Goal: Find specific page/section: Find specific page/section

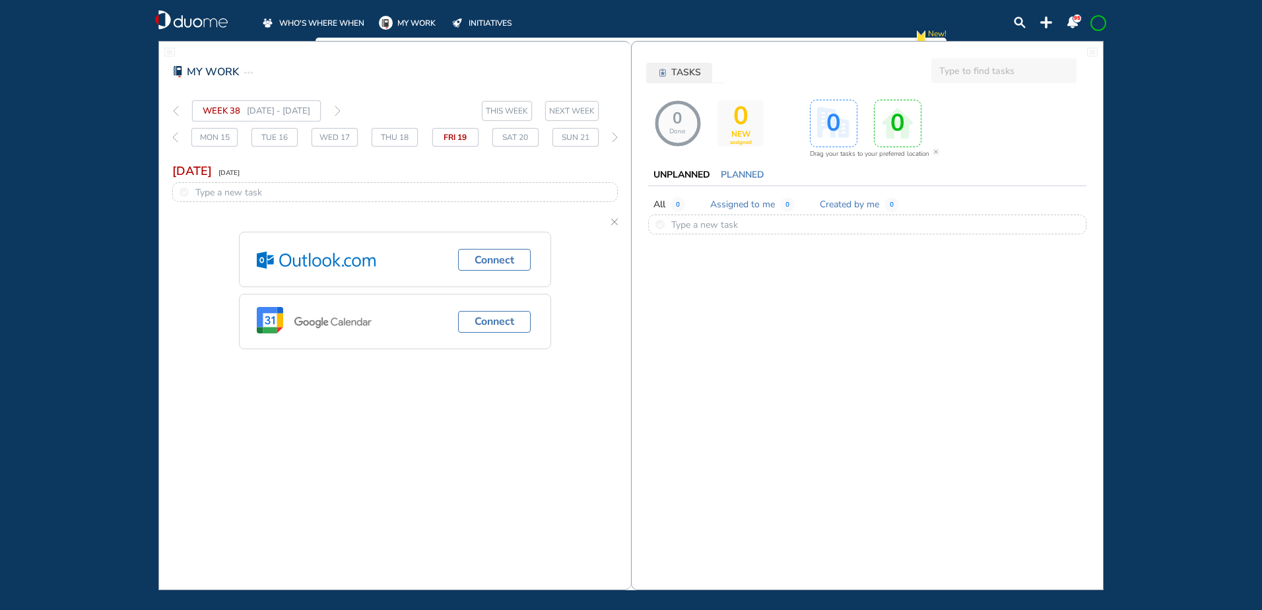
click at [325, 20] on span "WHO'S WHERE WHEN" at bounding box center [321, 23] width 85 height 13
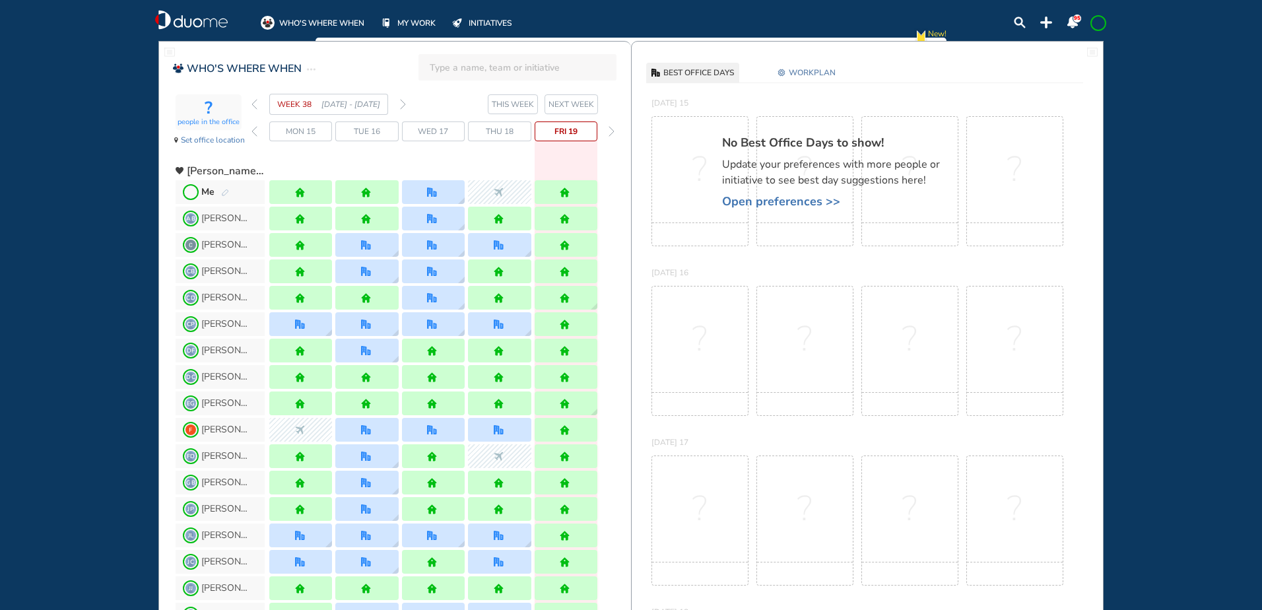
click at [252, 103] on img "back week" at bounding box center [255, 104] width 6 height 11
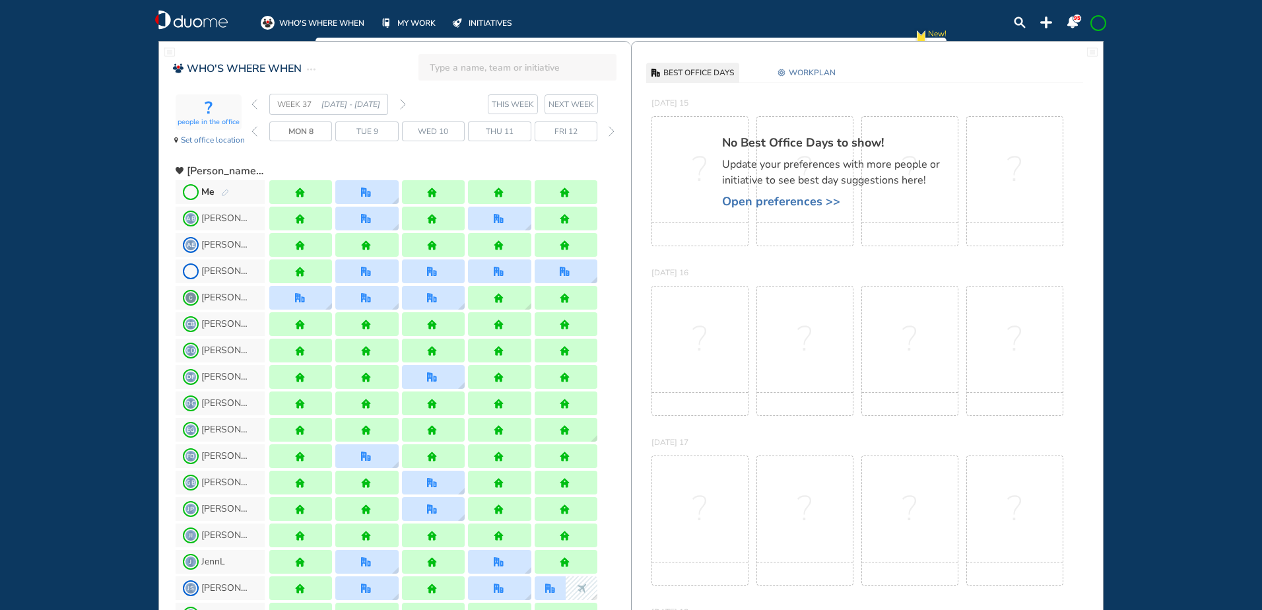
click at [252, 103] on img "back week" at bounding box center [255, 104] width 6 height 11
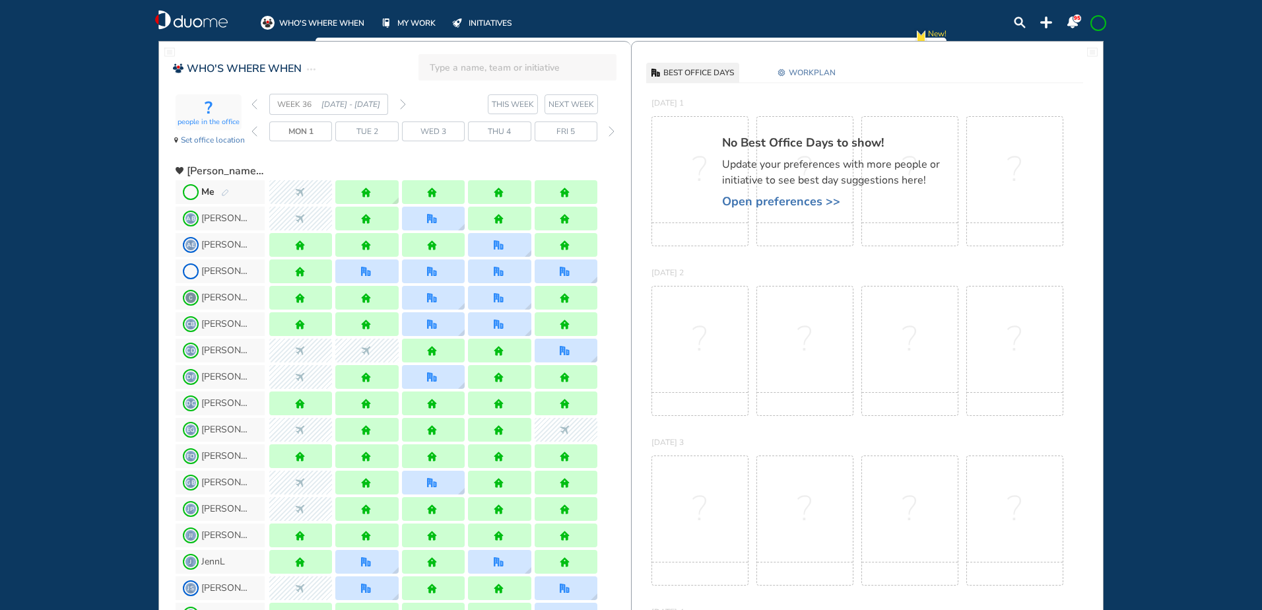
click at [403, 103] on img "forward week" at bounding box center [403, 104] width 6 height 11
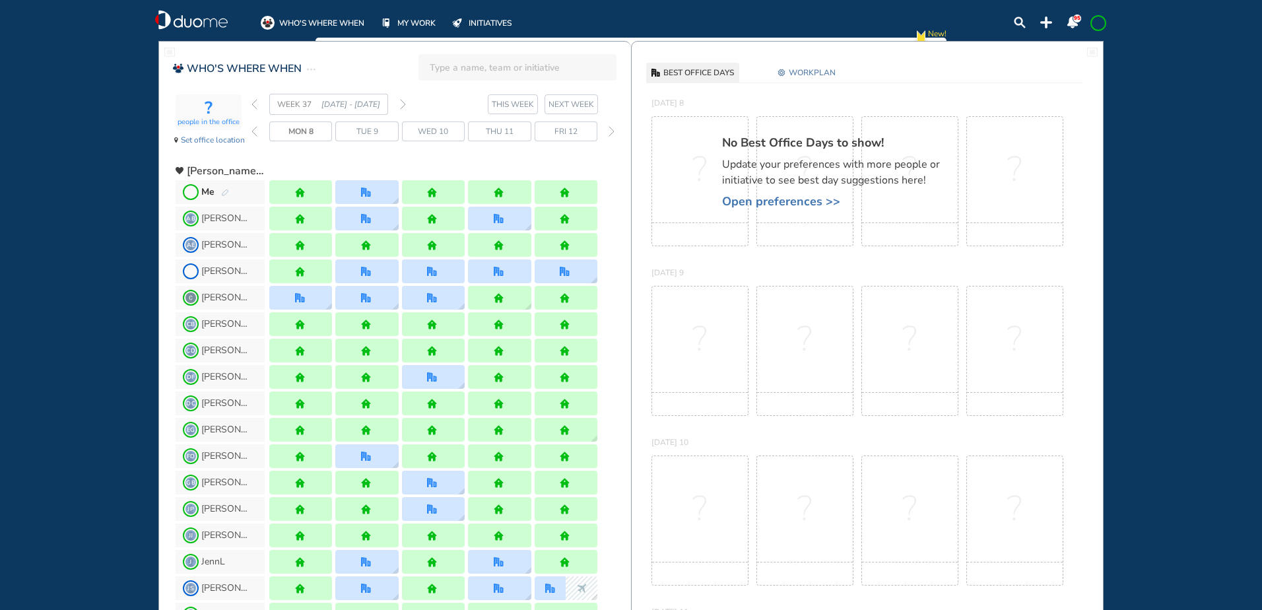
click at [403, 103] on img "forward week" at bounding box center [403, 104] width 6 height 11
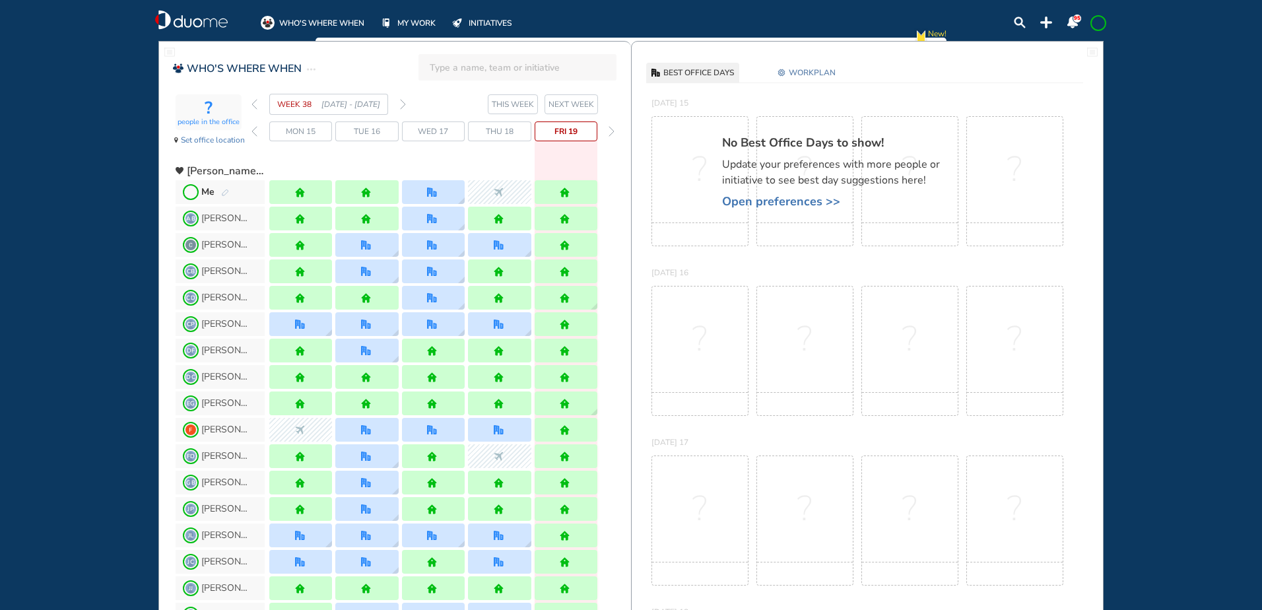
click at [403, 103] on img "forward week" at bounding box center [403, 104] width 6 height 11
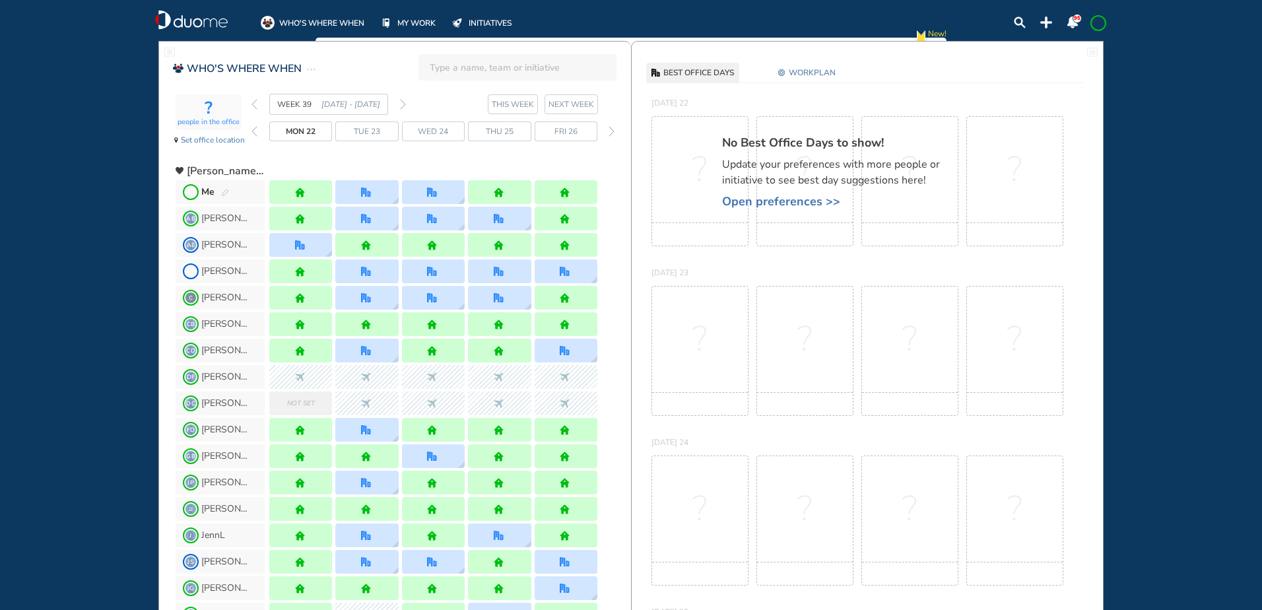
click at [224, 191] on img "pen-edit" at bounding box center [225, 193] width 8 height 9
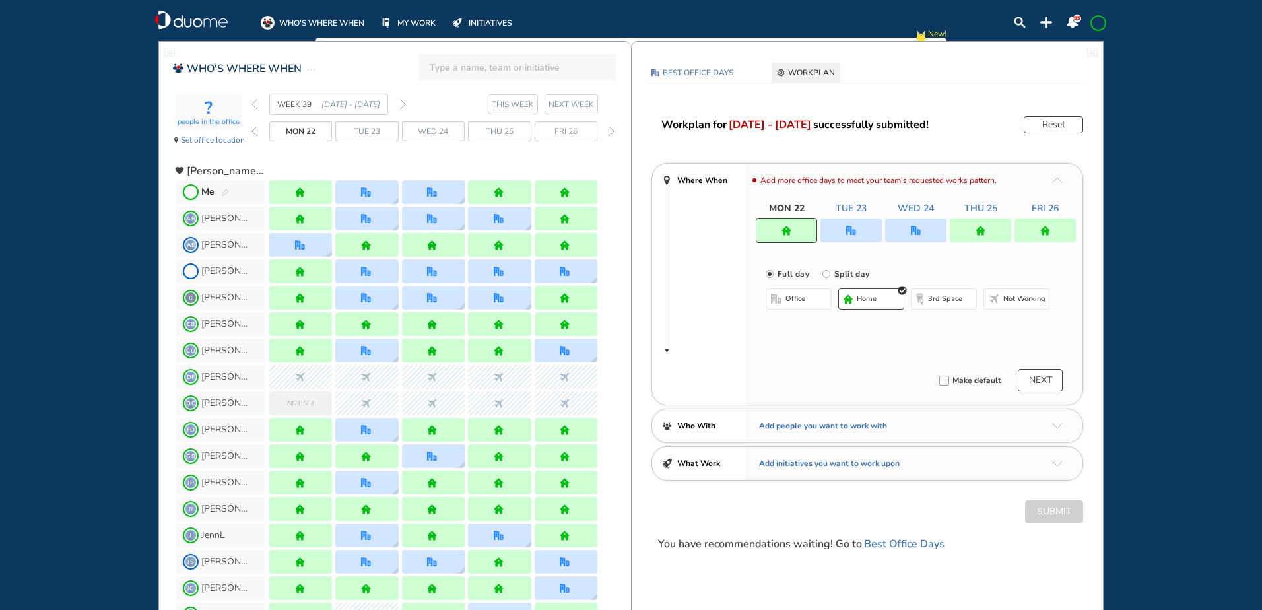
click at [405, 105] on img "forward week" at bounding box center [403, 104] width 6 height 11
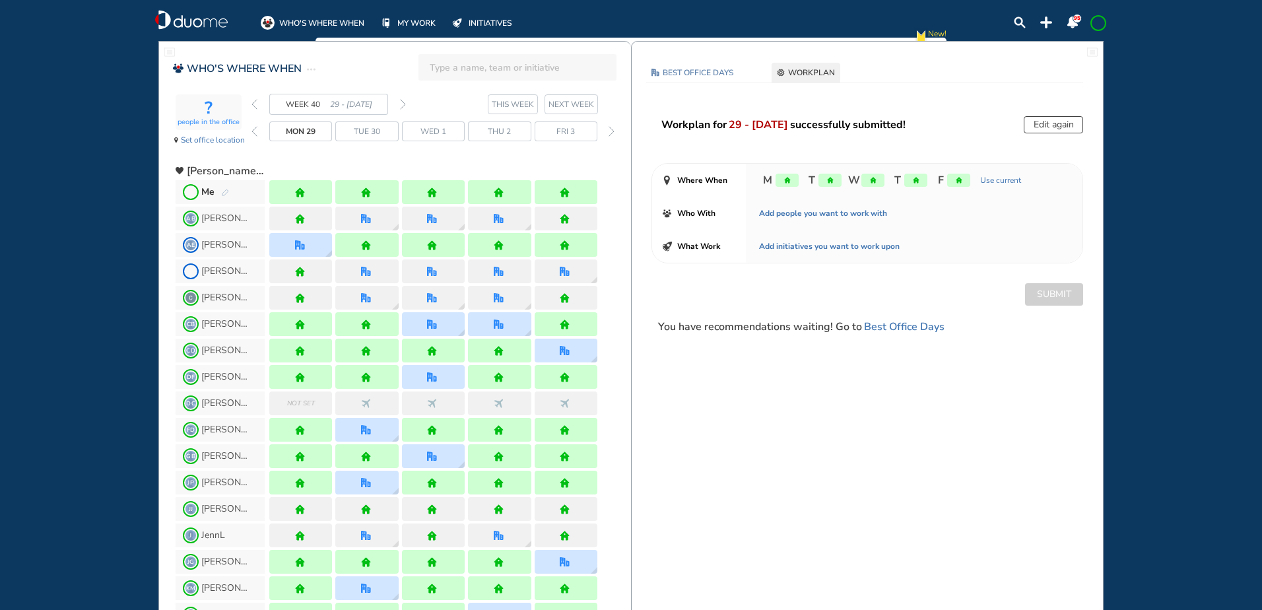
click at [404, 104] on img "forward week" at bounding box center [403, 104] width 6 height 11
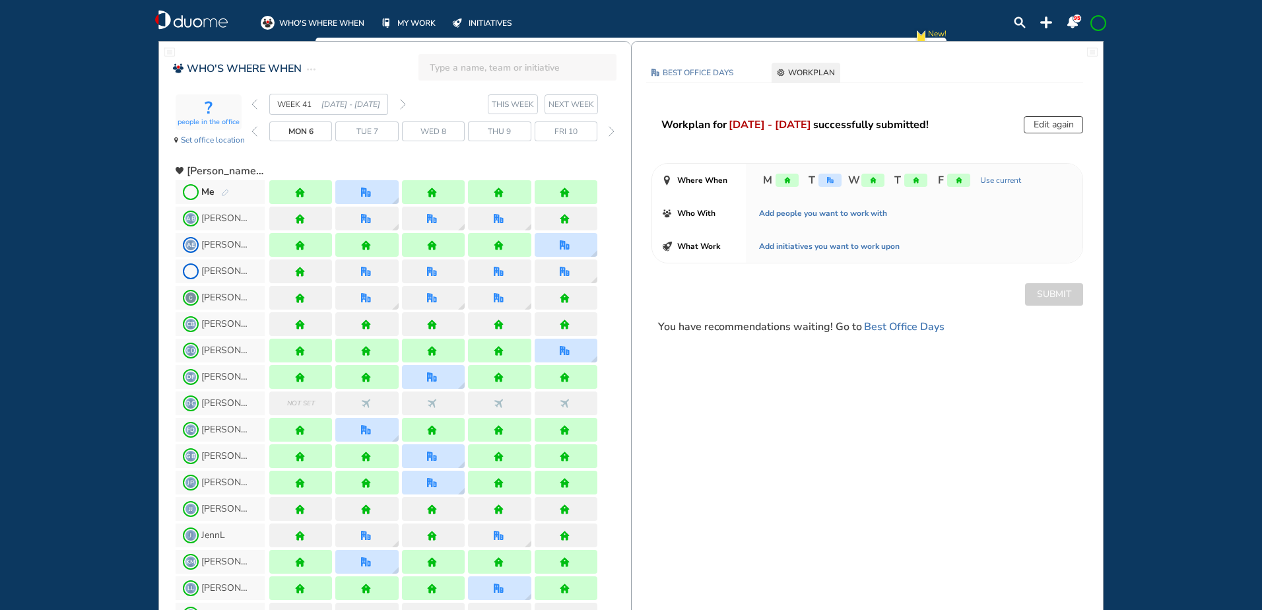
click at [403, 102] on img "forward week" at bounding box center [403, 104] width 6 height 11
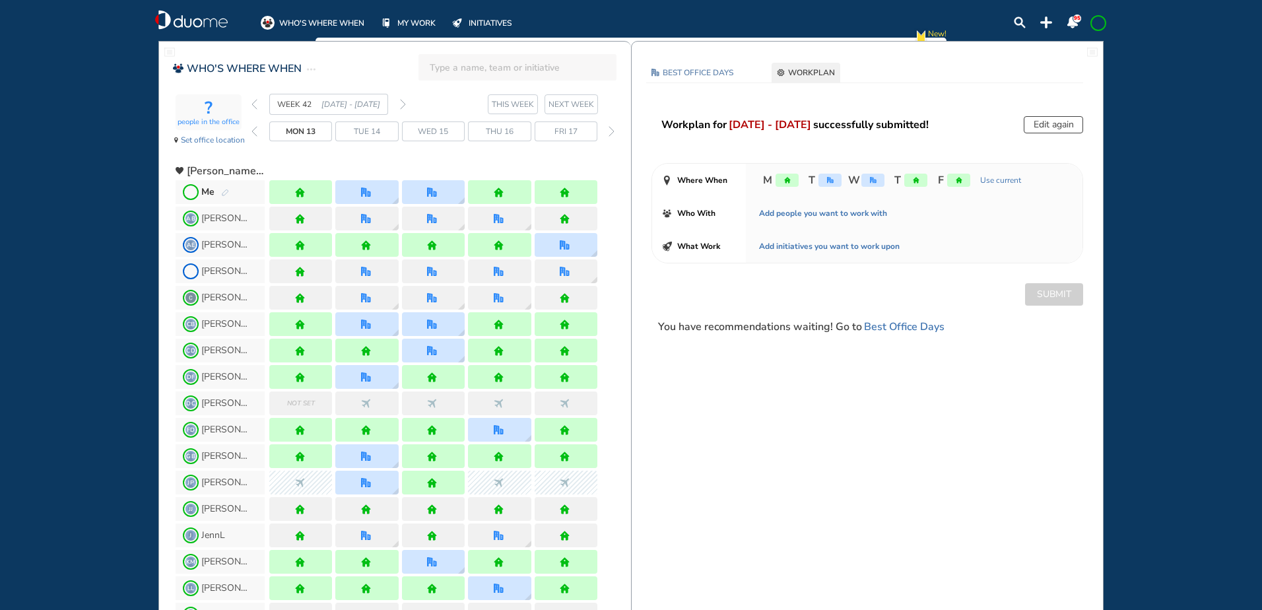
click at [403, 102] on img "forward week" at bounding box center [403, 104] width 6 height 11
